Goal: Information Seeking & Learning: Find contact information

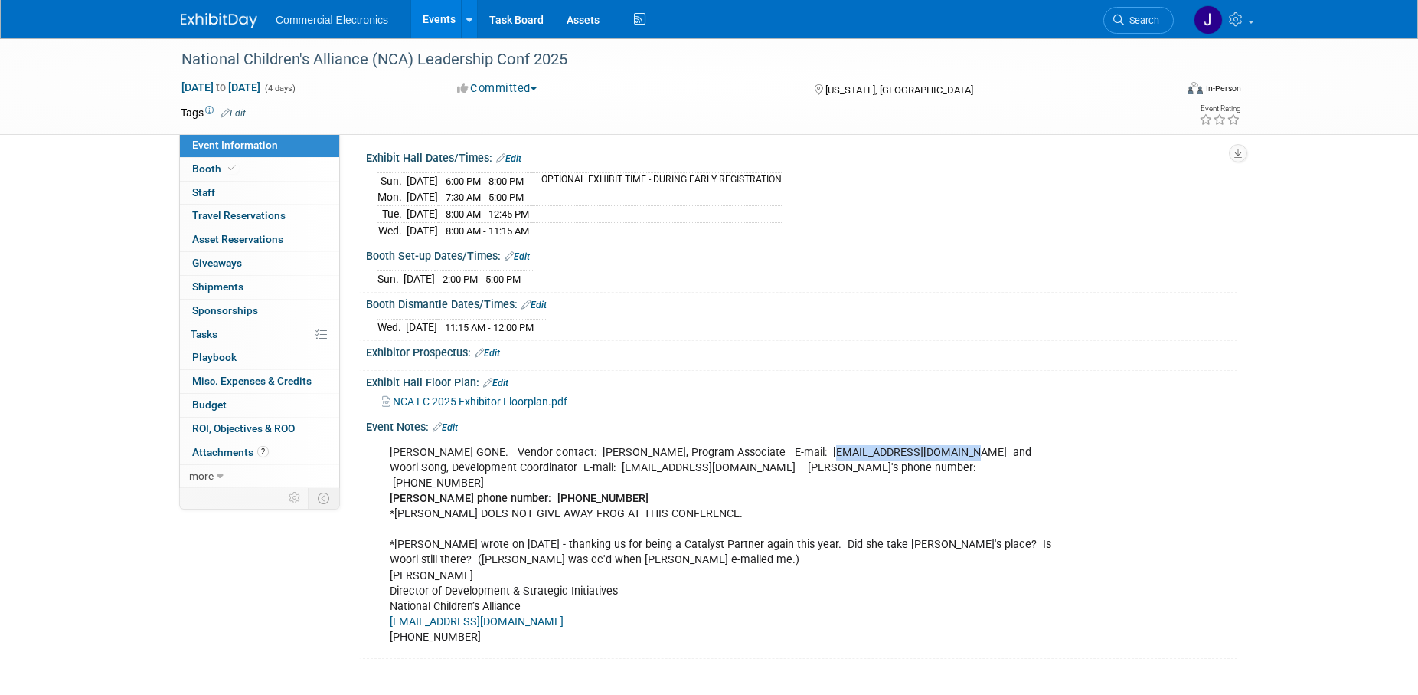
scroll to position [156, 0]
click at [1065, 480] on div "KEVIN DOWELING GONE. Vendor contact: Kerry Anthony, Program Associate E-mail: k…" at bounding box center [724, 544] width 690 height 215
click at [526, 18] on link "Task Board" at bounding box center [516, 19] width 77 height 38
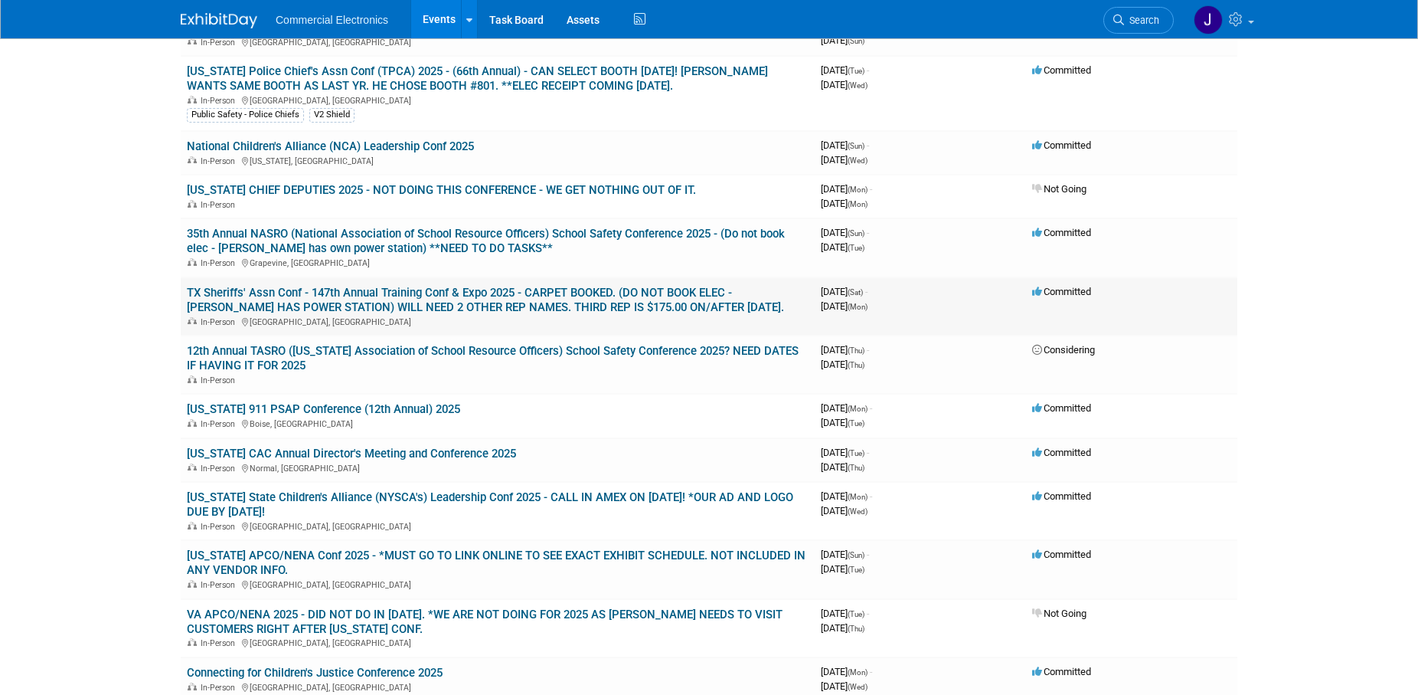
scroll to position [469, 0]
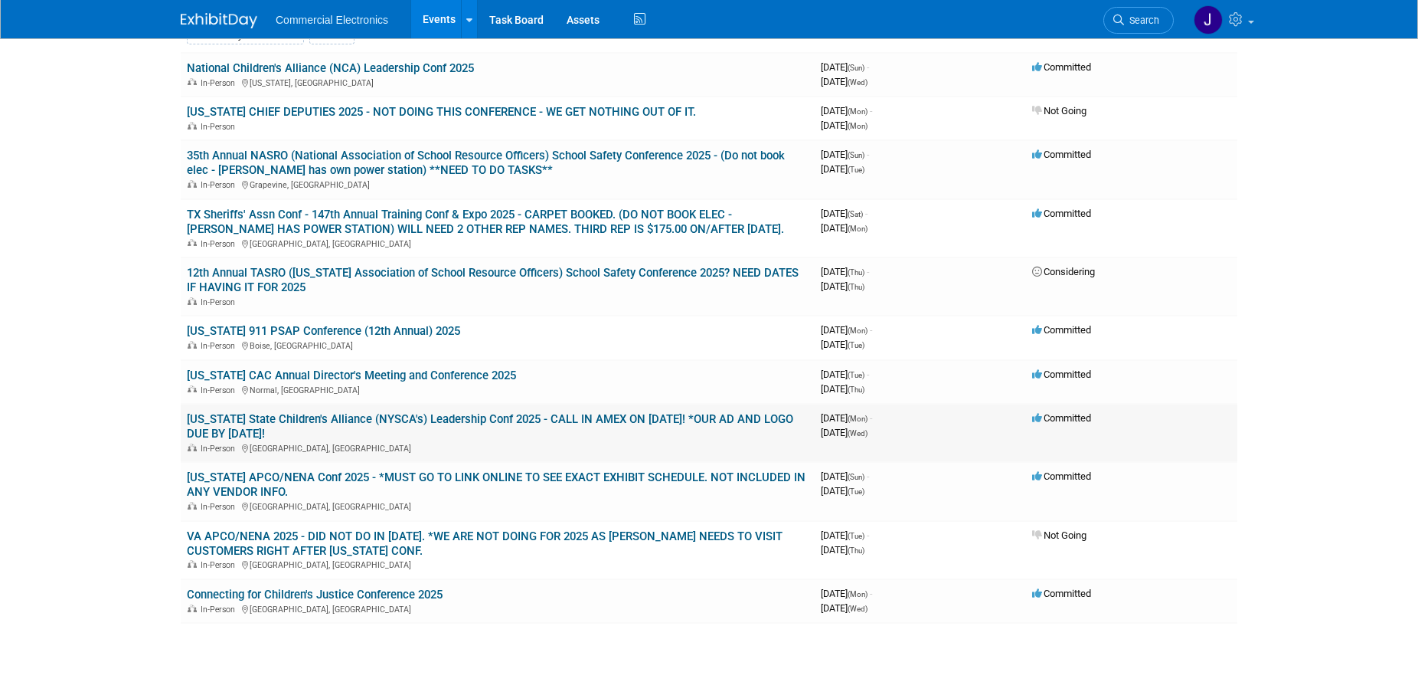
click at [530, 420] on link "[US_STATE] State Children's Alliance (NYSCA's) Leadership Conf 2025 - CALL IN A…" at bounding box center [490, 426] width 606 height 28
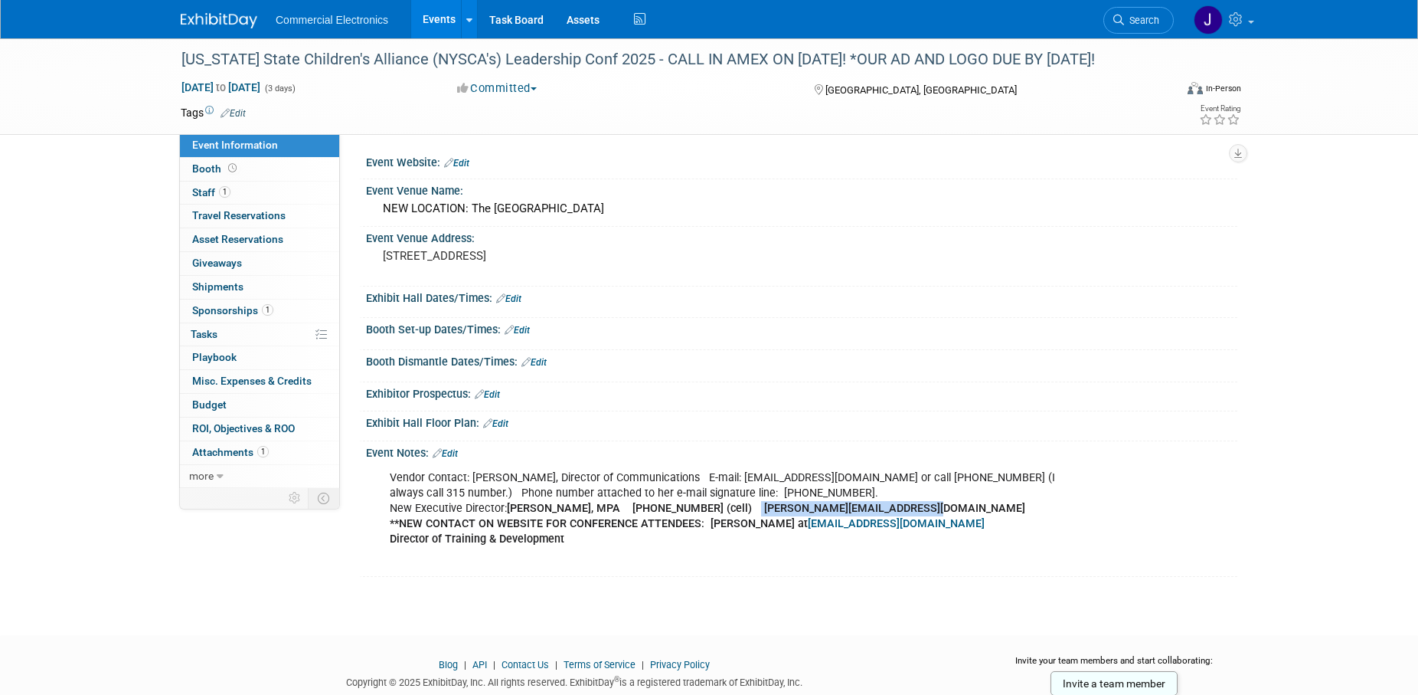
drag, startPoint x: 734, startPoint y: 509, endPoint x: 887, endPoint y: 505, distance: 153.2
click at [887, 505] on div "Vendor Contact: Patricia Maio Mullin, Director of Communications E-mail: pmulli…" at bounding box center [724, 516] width 690 height 107
copy b "troth@nyschildrensalliance.org"
click at [221, 310] on span "Sponsorships 1" at bounding box center [232, 310] width 81 height 12
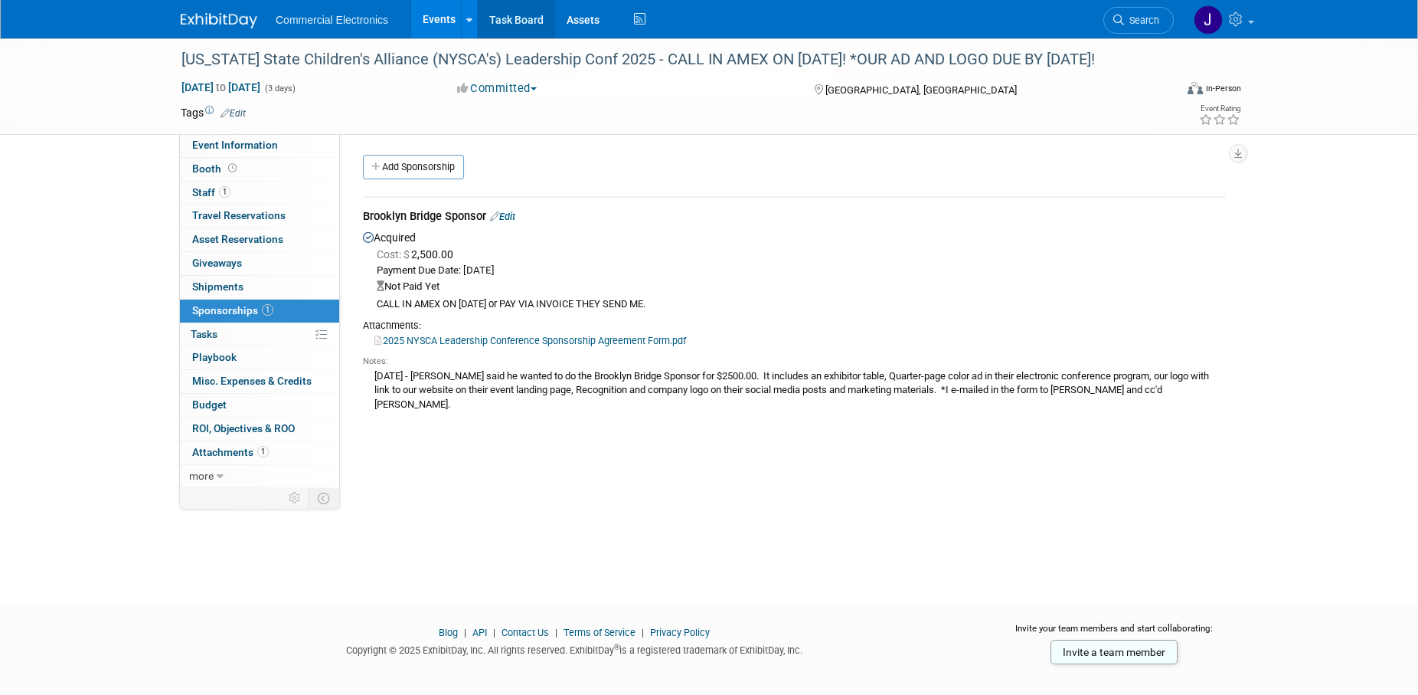
click at [509, 17] on link "Task Board" at bounding box center [516, 19] width 77 height 38
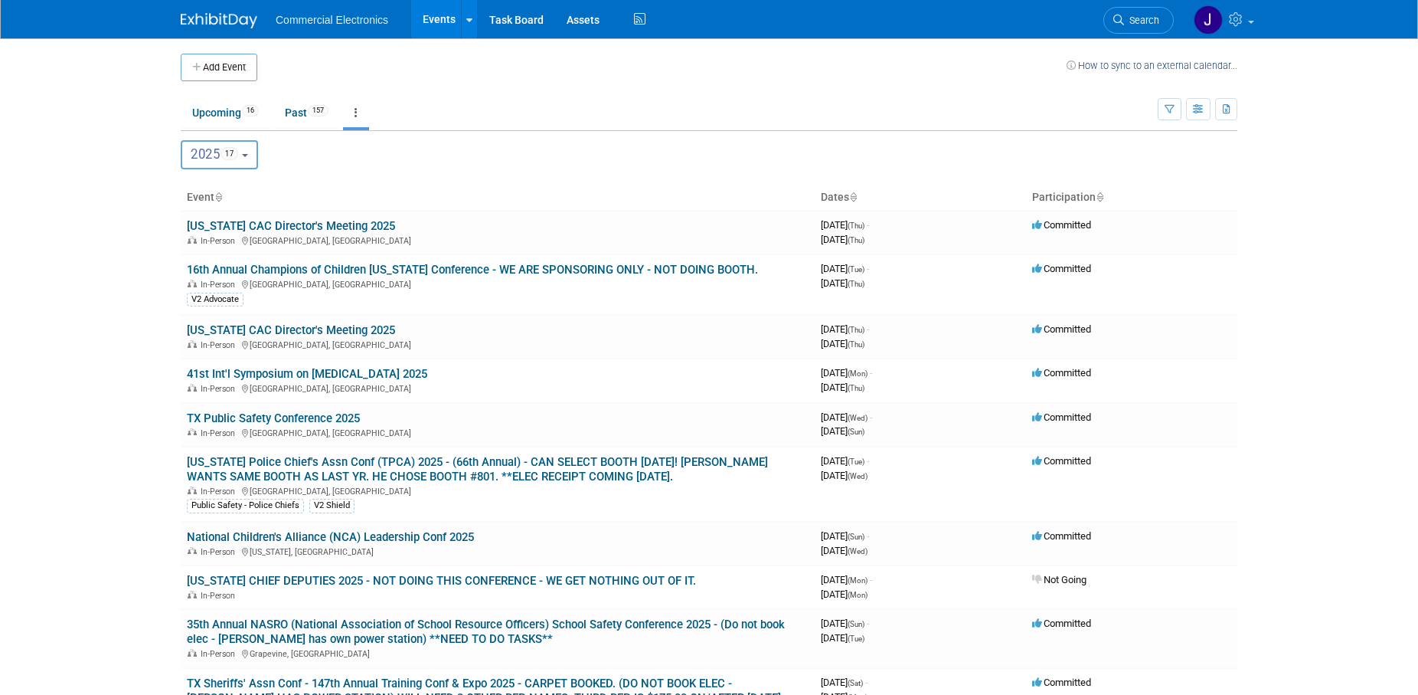
click at [249, 162] on button "2025 17" at bounding box center [219, 154] width 77 height 29
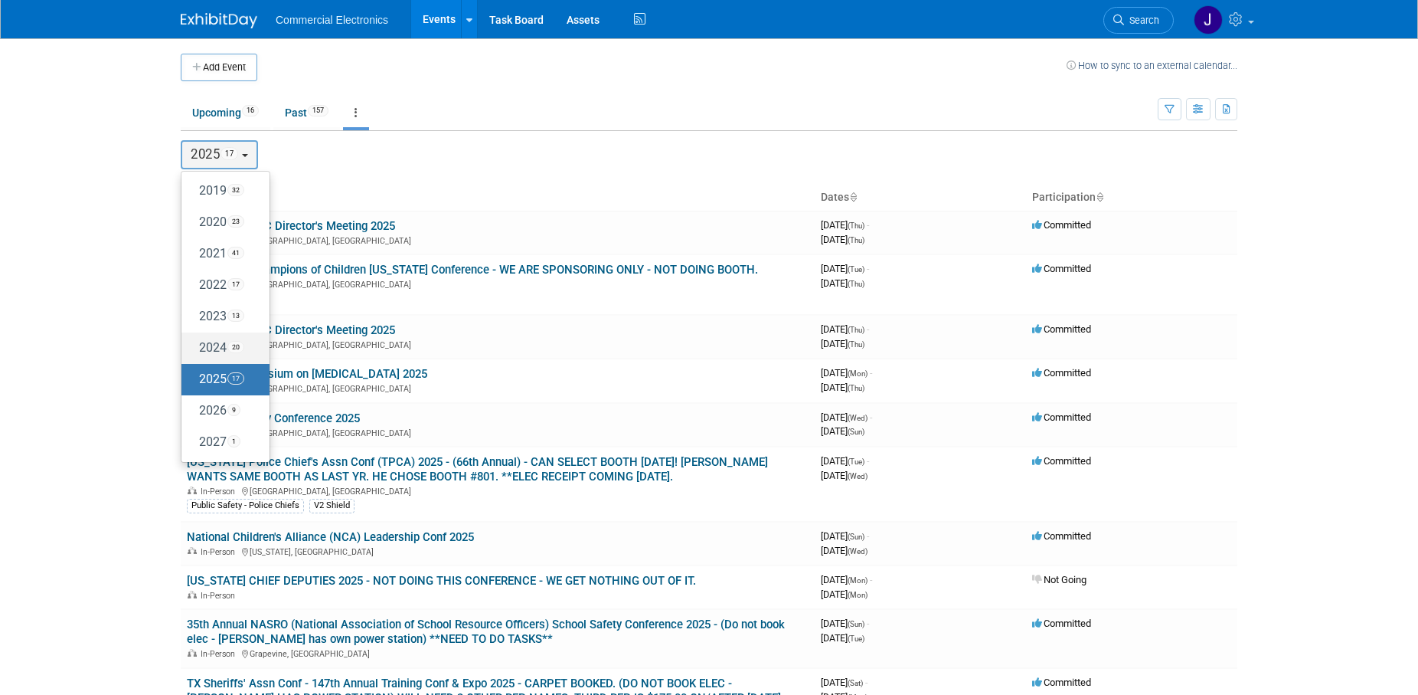
click at [217, 347] on label "2024 20" at bounding box center [221, 347] width 65 height 25
click at [194, 347] on input "2024 20" at bounding box center [189, 347] width 10 height 10
select select "2024"
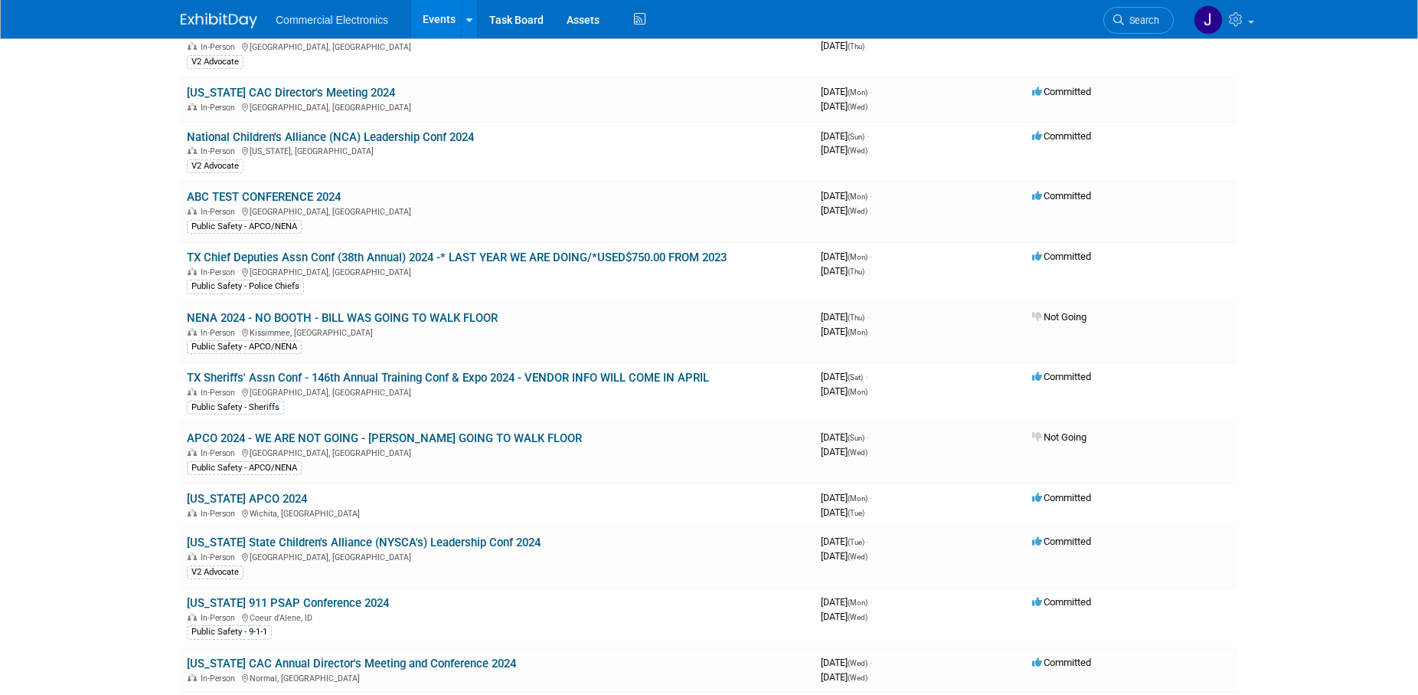
scroll to position [822, 0]
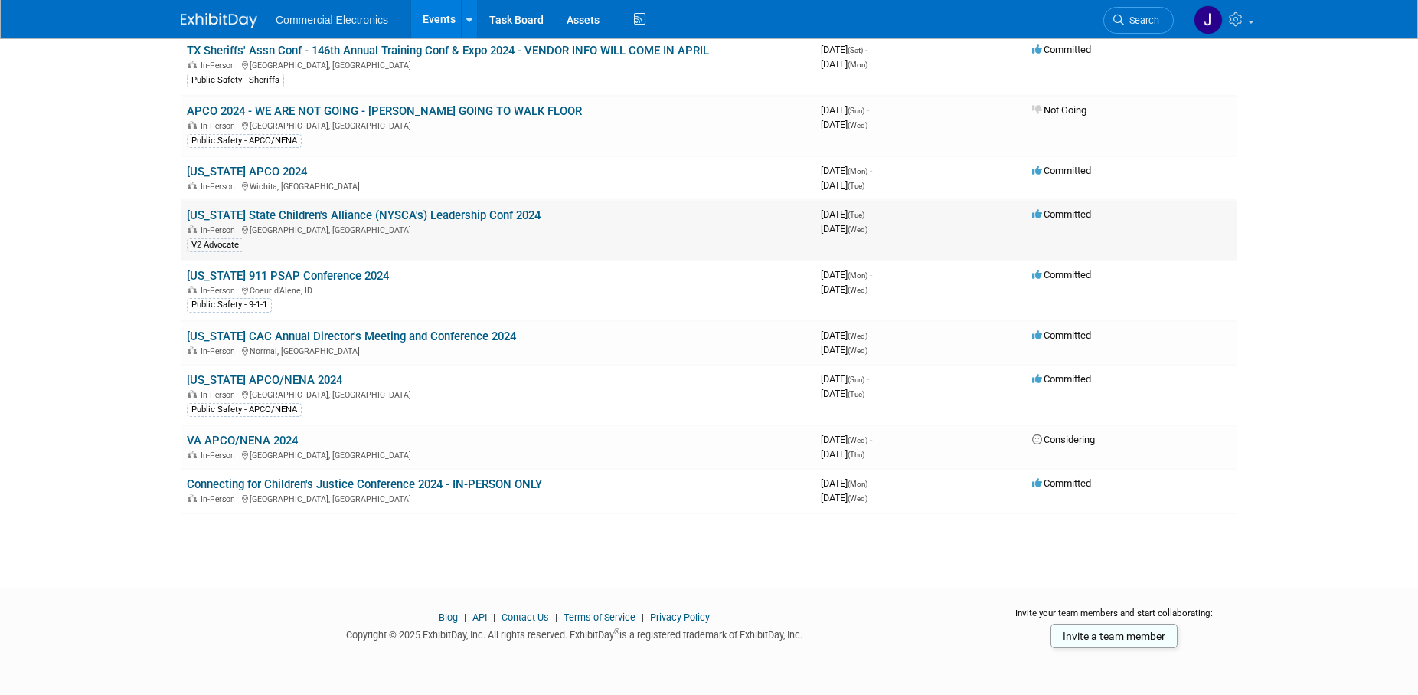
click at [466, 215] on link "[US_STATE] State Children's Alliance (NYSCA's) Leadership Conf 2024" at bounding box center [364, 215] width 354 height 14
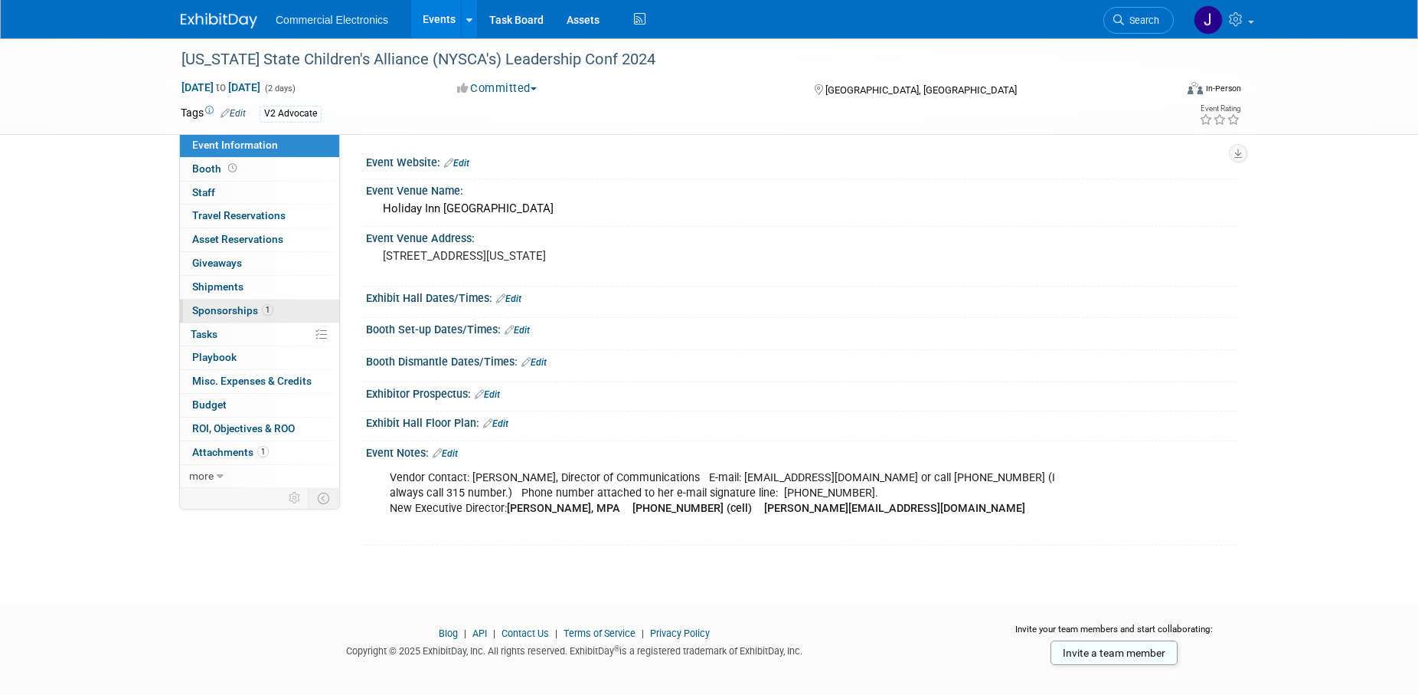
click at [237, 309] on span "Sponsorships 1" at bounding box center [232, 310] width 81 height 12
